Goal: Find specific page/section: Find specific page/section

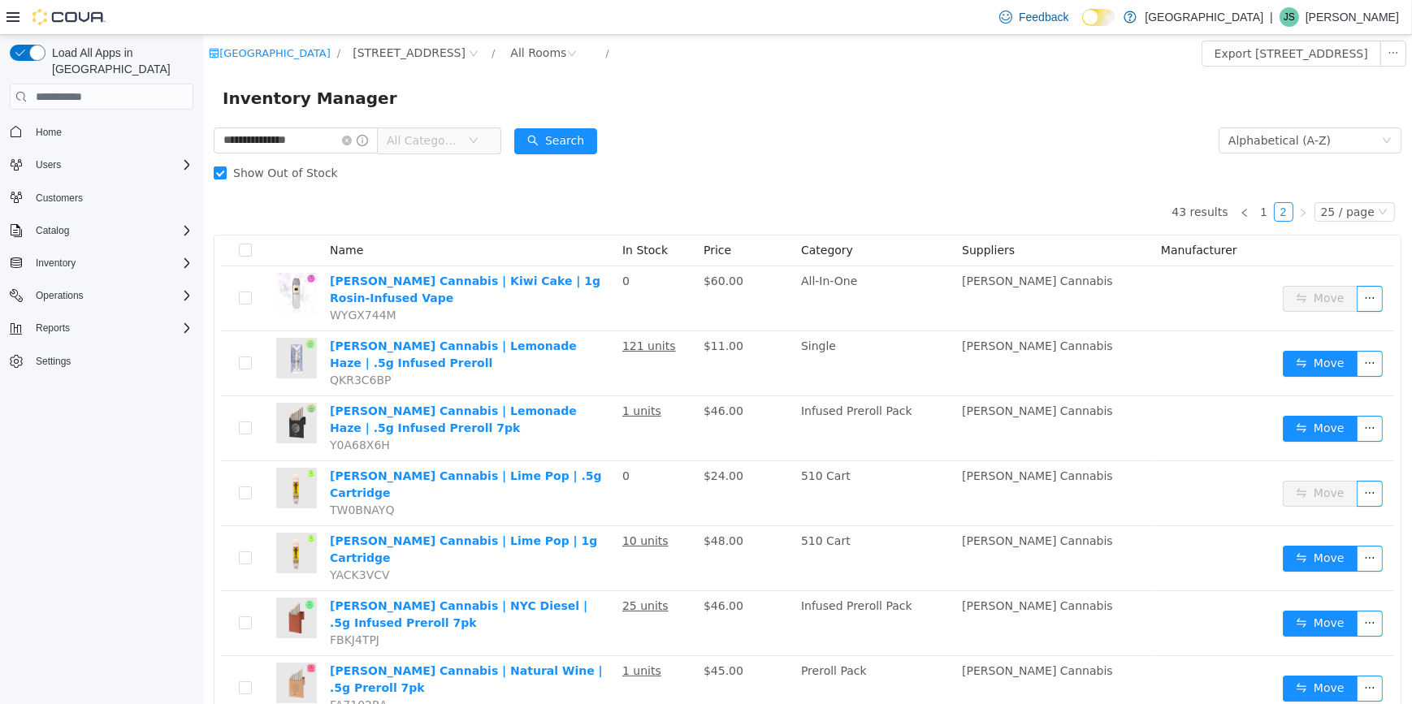
scroll to position [302, 0]
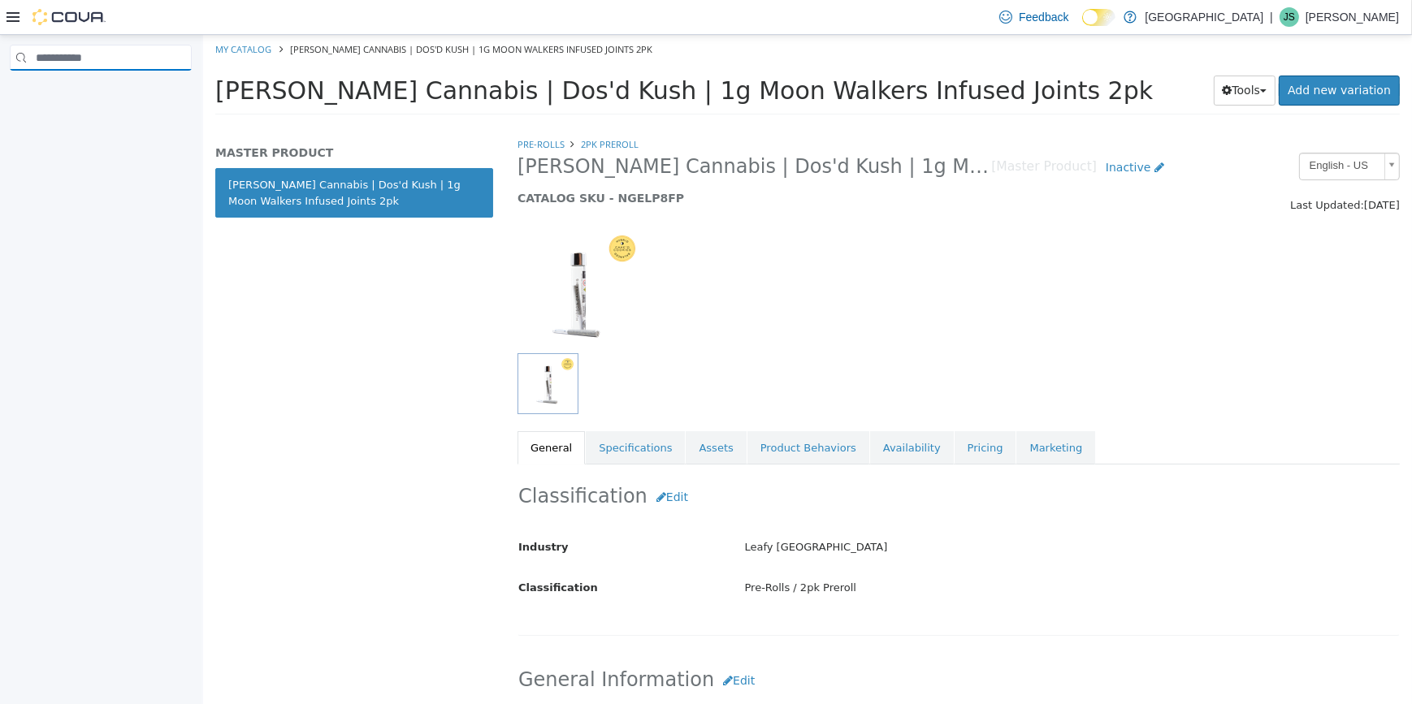
click at [34, 57] on input "search" at bounding box center [101, 58] width 182 height 26
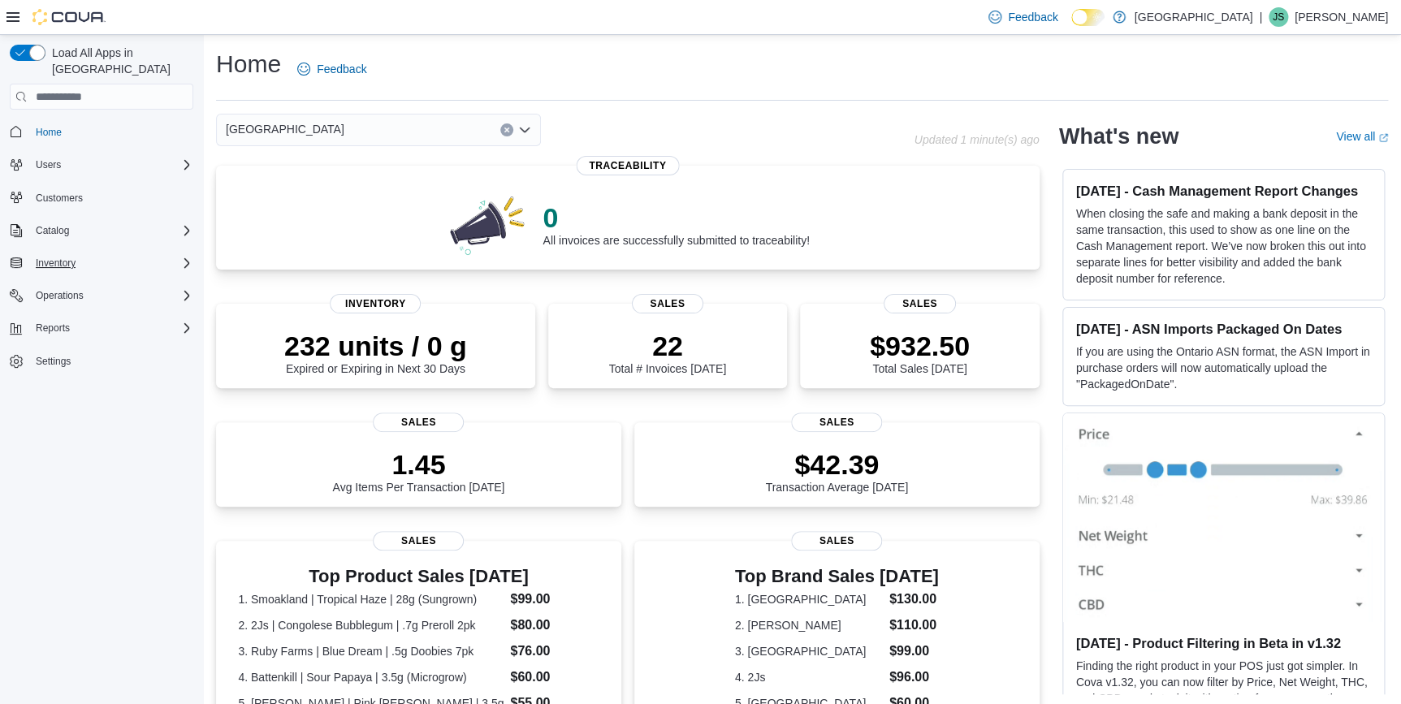
click at [116, 253] on div "Inventory" at bounding box center [111, 262] width 164 height 19
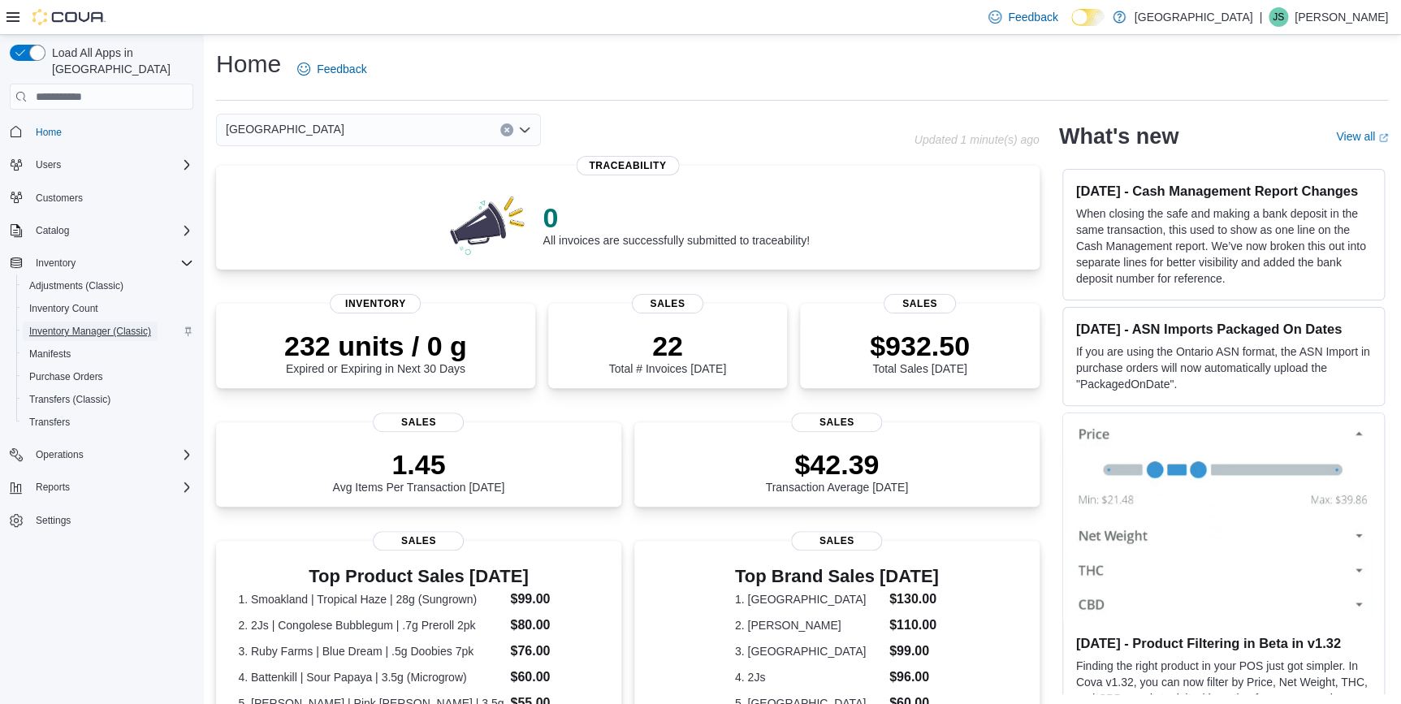
click at [102, 325] on span "Inventory Manager (Classic)" at bounding box center [90, 331] width 122 height 13
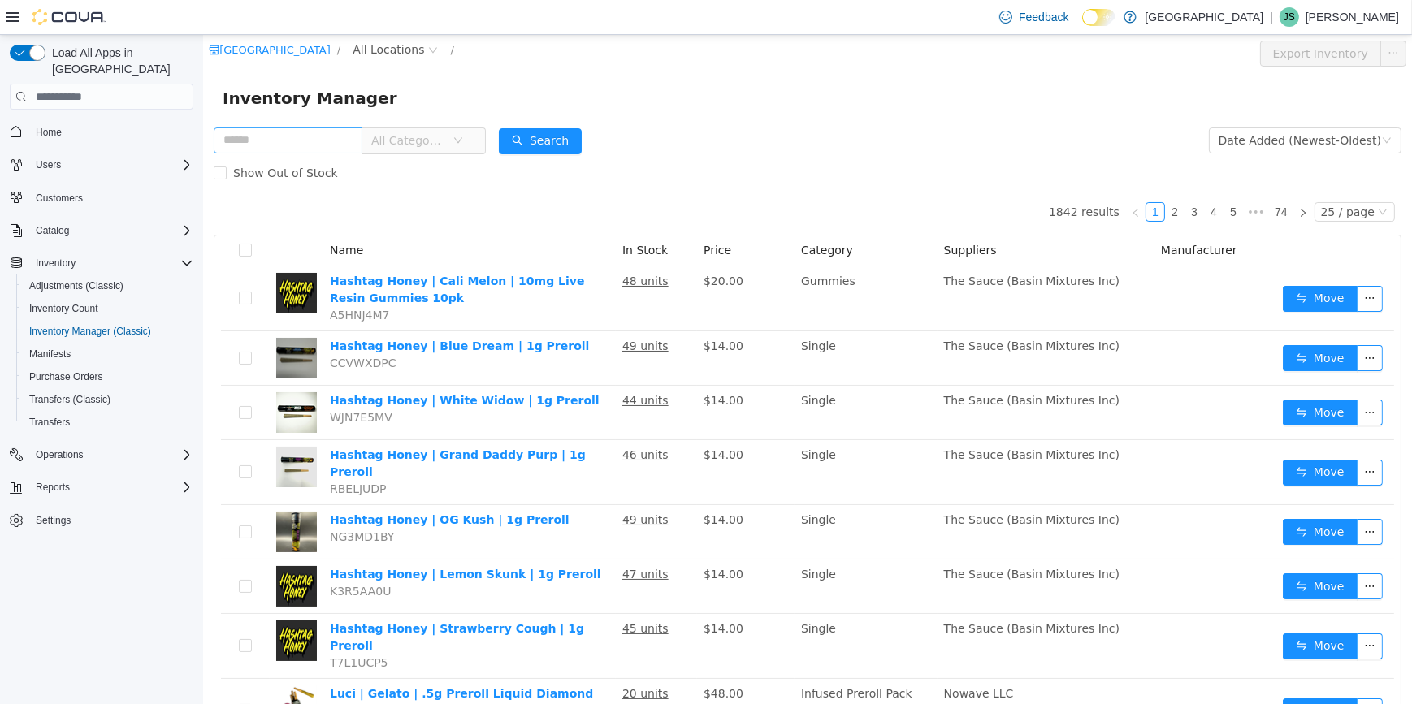
click at [294, 145] on input "text" at bounding box center [287, 141] width 149 height 26
type input "**********"
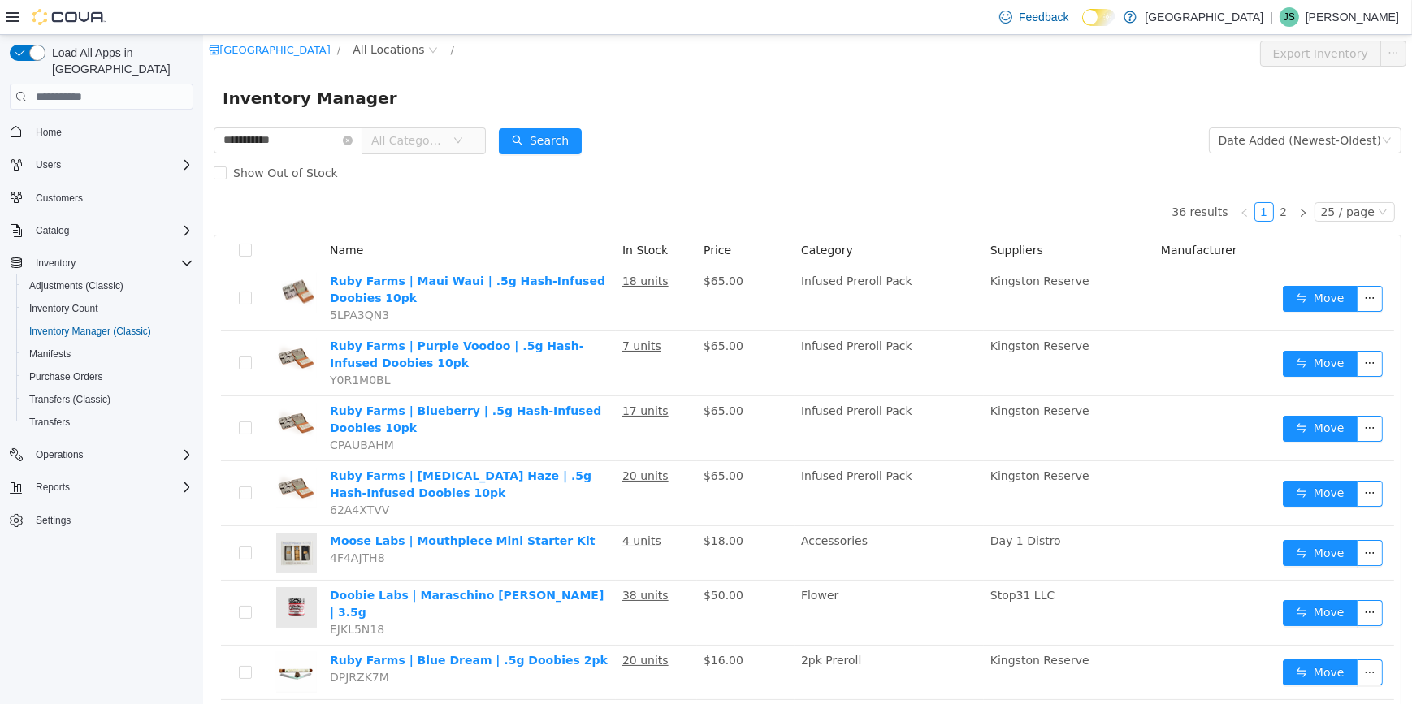
click at [442, 144] on span "All Categories" at bounding box center [407, 140] width 74 height 16
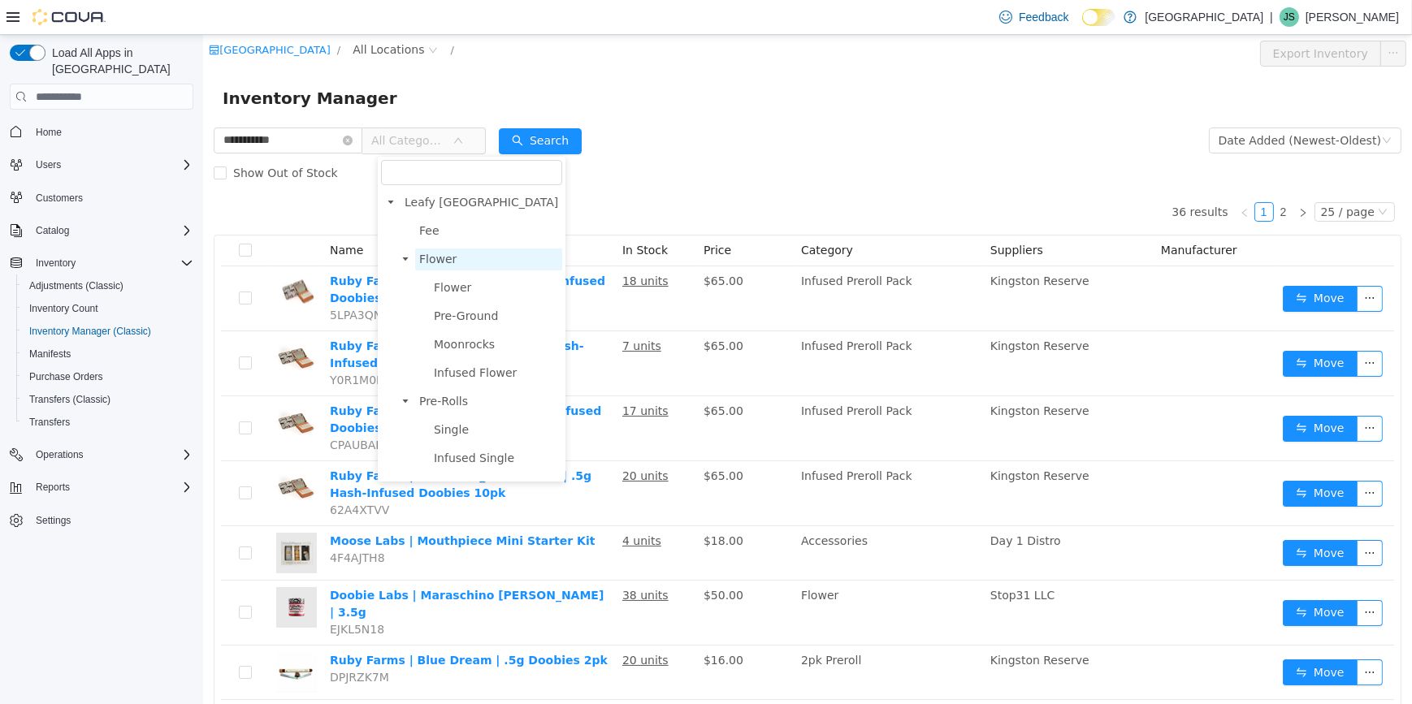
click at [495, 256] on span "Flower" at bounding box center [487, 260] width 147 height 22
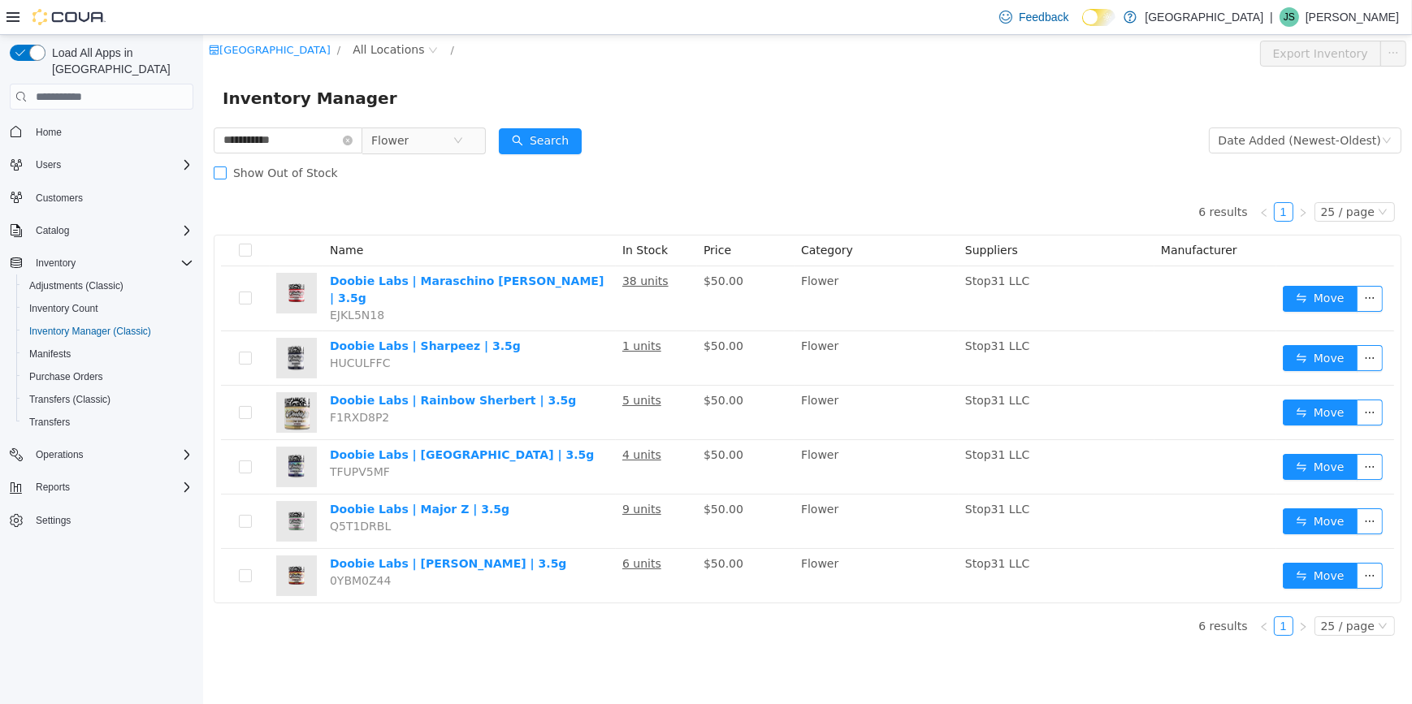
click at [226, 175] on span "Show Out of Stock" at bounding box center [285, 173] width 118 height 13
